Goal: Transaction & Acquisition: Purchase product/service

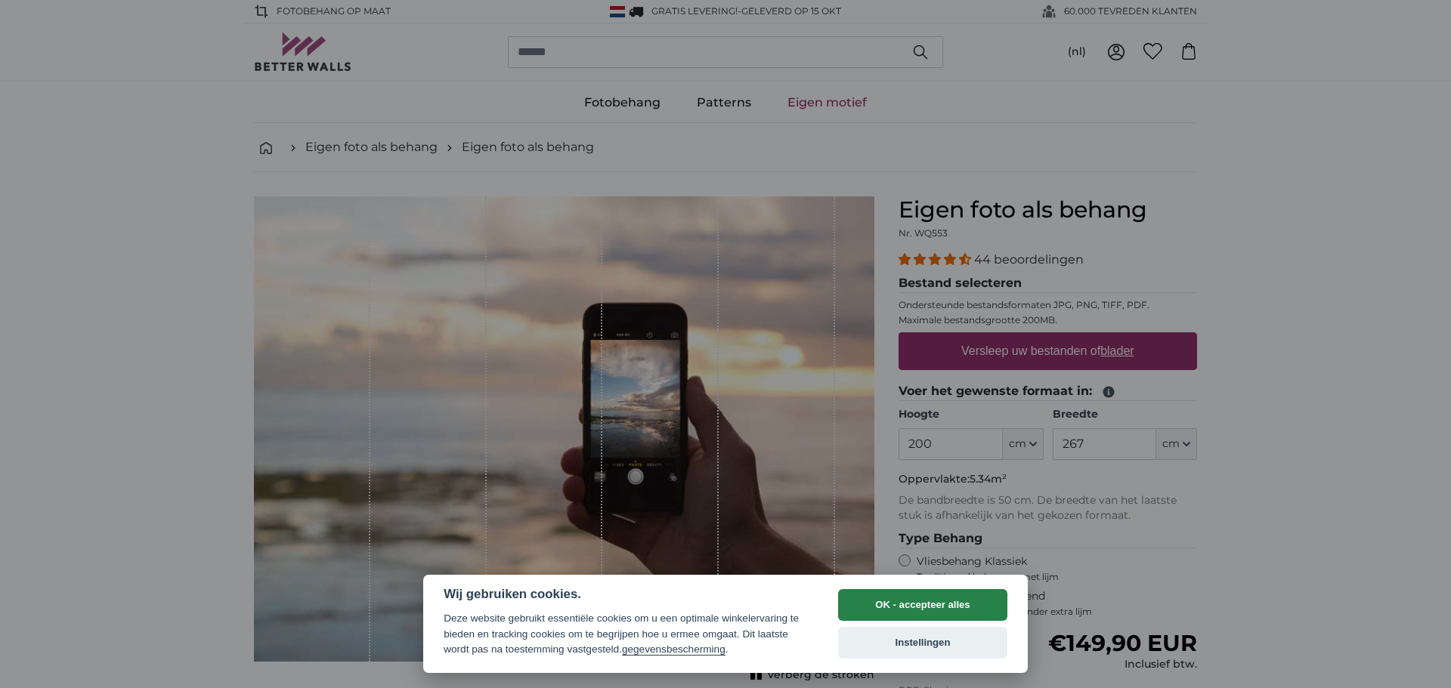
click at [900, 610] on button "OK - accepteer alles" at bounding box center [922, 605] width 169 height 32
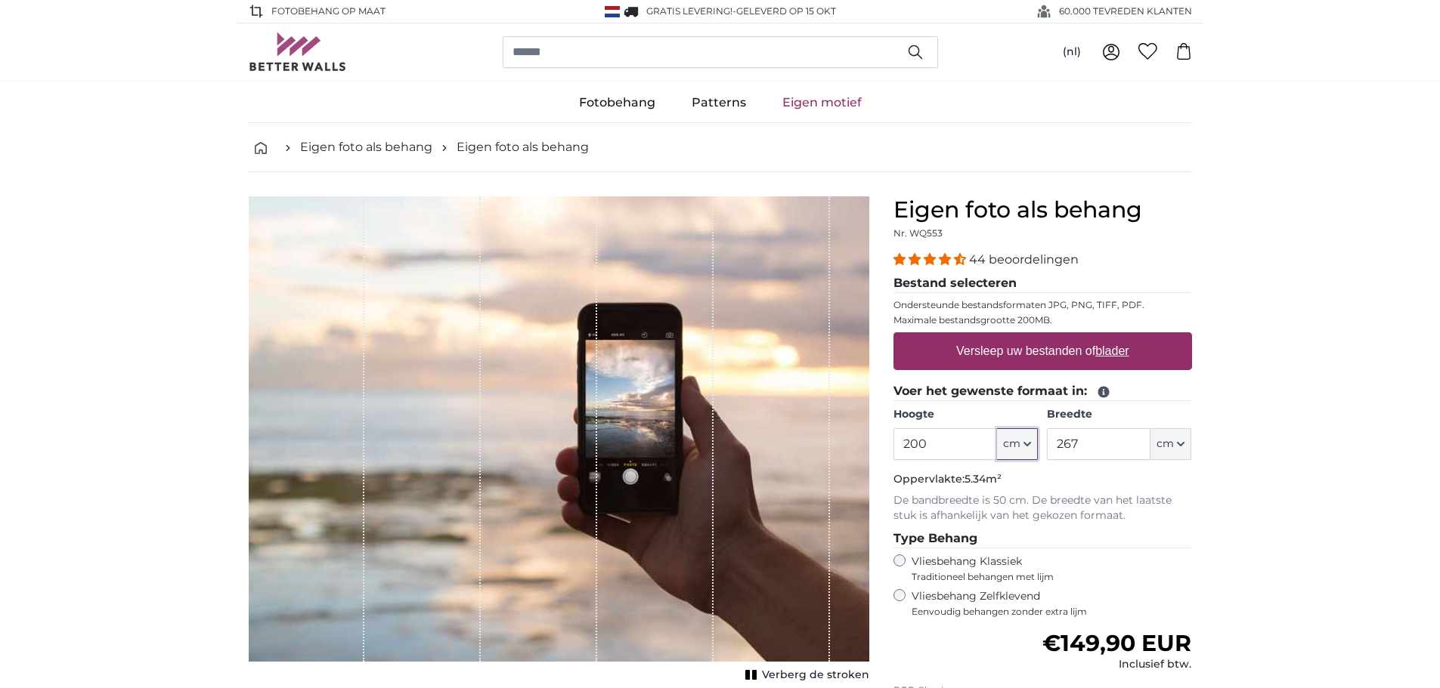
click at [1027, 440] on button "cm" at bounding box center [1017, 444] width 41 height 32
click at [996, 481] on link "Centimeter (cm)" at bounding box center [1017, 484] width 133 height 27
drag, startPoint x: 941, startPoint y: 449, endPoint x: 892, endPoint y: 448, distance: 49.1
click at [892, 448] on div "Eigen foto als behang Nr. WQ553 44 beoordelingen Bestand selecteren Ondersteund…" at bounding box center [1042, 536] width 323 height 681
type input "305"
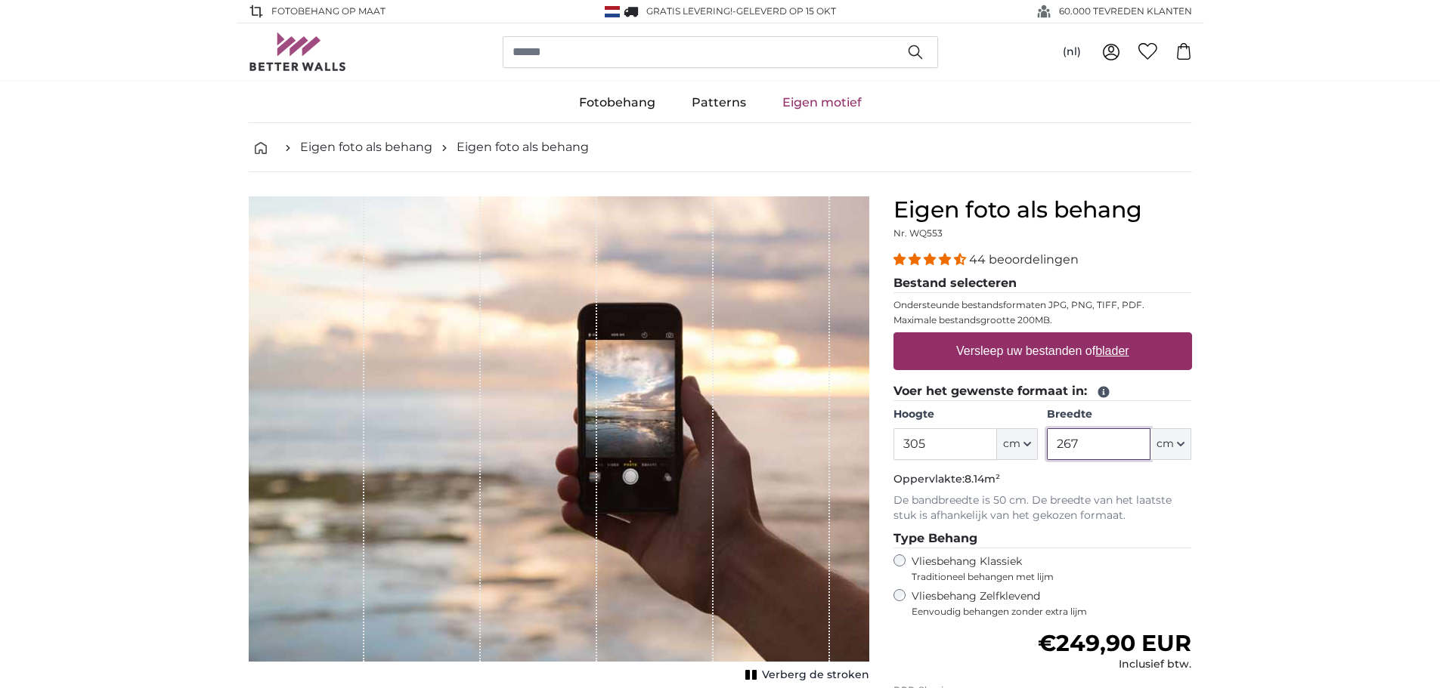
drag, startPoint x: 971, startPoint y: 432, endPoint x: 952, endPoint y: 428, distance: 19.3
click at [952, 427] on div "Hoogte 305 ft cm Centimeter (cm) Inches (inch) Feet (ft. in.) Breedte 267 ft cm…" at bounding box center [1042, 433] width 299 height 53
type input "111"
click at [814, 103] on link "Eigen motief" at bounding box center [822, 102] width 116 height 39
click at [1010, 348] on label "Versleep uw bestanden of blader" at bounding box center [1042, 351] width 185 height 30
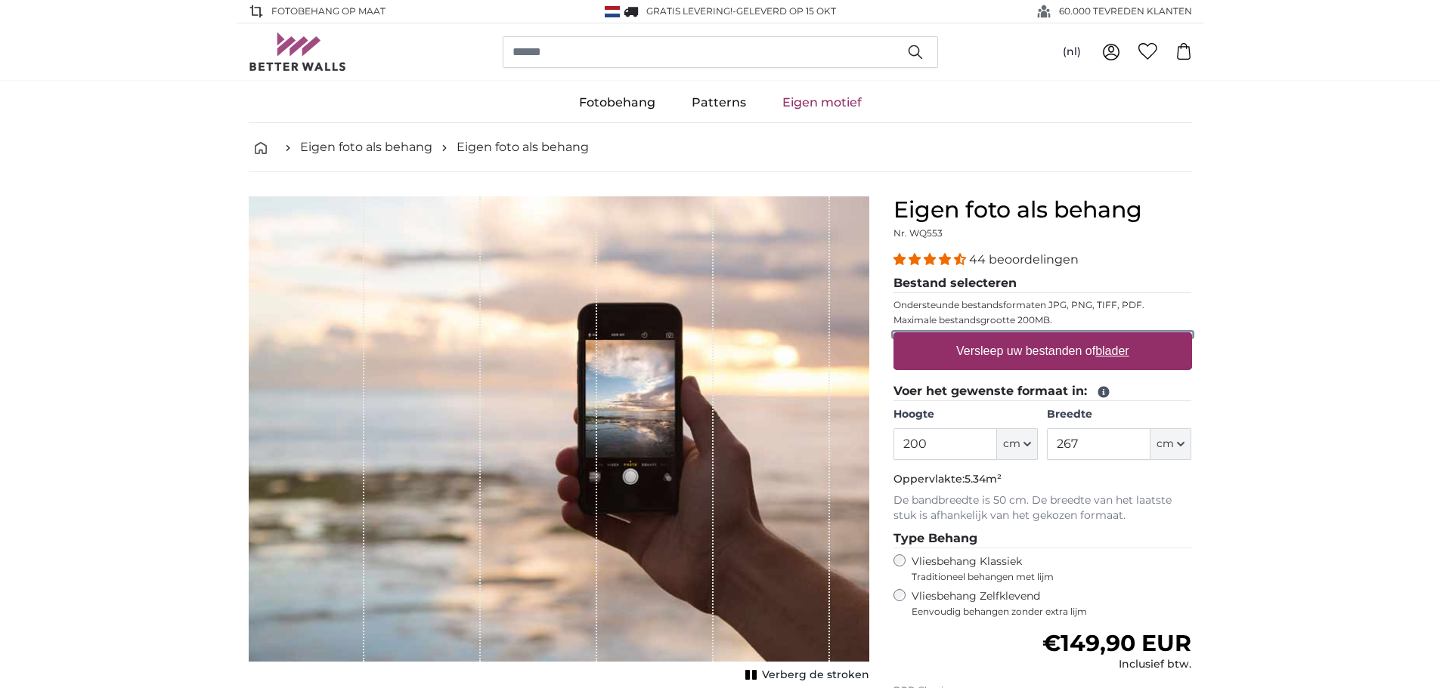
click at [1010, 337] on input "Versleep uw bestanden of blader" at bounding box center [1042, 335] width 299 height 5
